Goal: Transaction & Acquisition: Purchase product/service

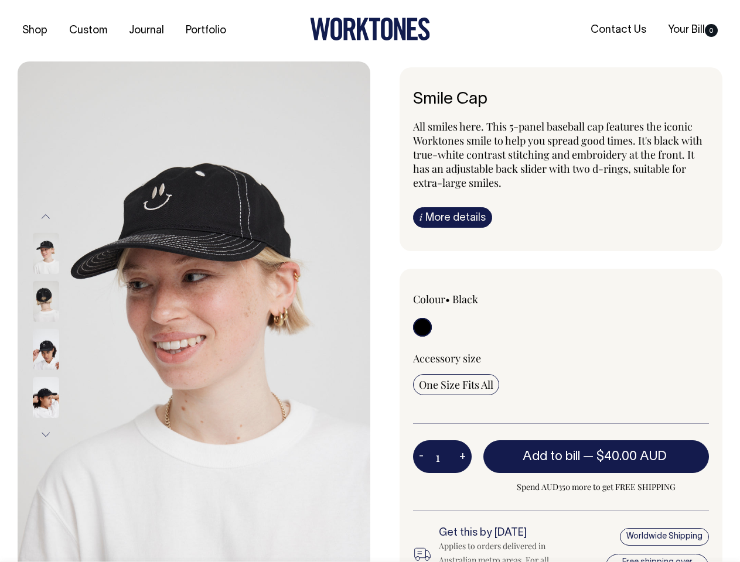
click at [194, 312] on img at bounding box center [194, 325] width 353 height 528
click at [61, 326] on div at bounding box center [61, 350] width 59 height 48
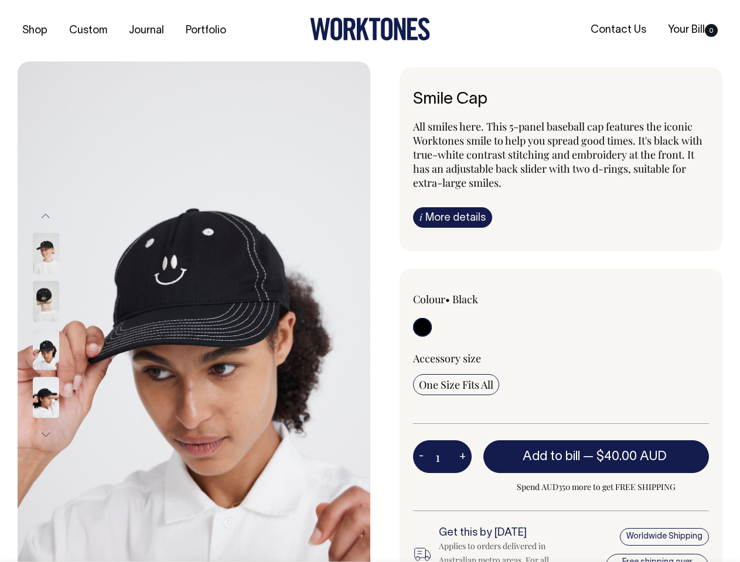
click at [46, 216] on button "Previous" at bounding box center [46, 216] width 18 height 26
click at [61, 326] on div at bounding box center [61, 302] width 59 height 48
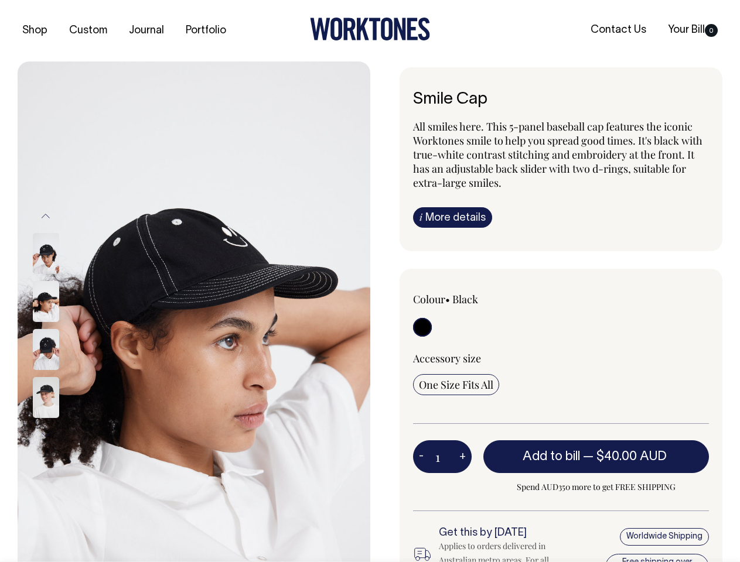
click at [46, 435] on button "Next" at bounding box center [46, 435] width 18 height 26
click at [421, 456] on button "-" at bounding box center [421, 456] width 16 height 23
click at [462, 456] on button "+" at bounding box center [462, 456] width 18 height 23
type input "2"
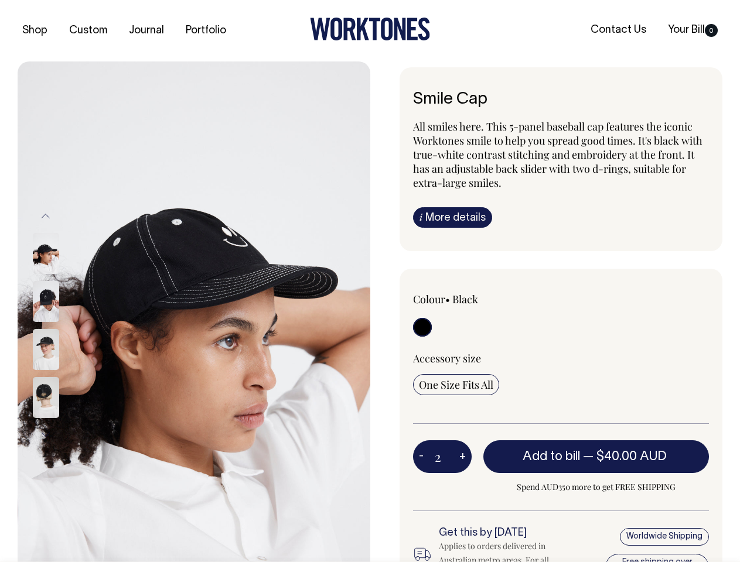
click at [596, 456] on span "— $40.00 AUD" at bounding box center [626, 457] width 87 height 12
